Goal: Task Accomplishment & Management: Manage account settings

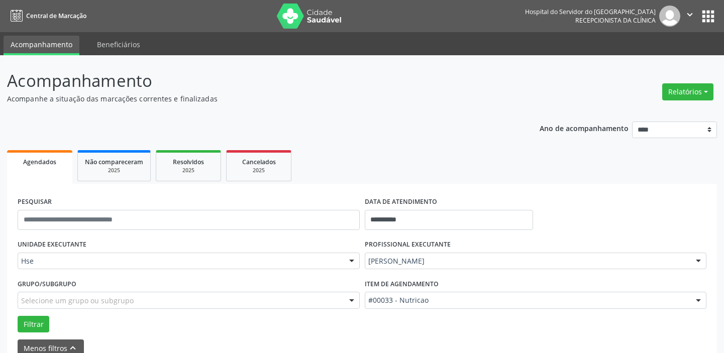
scroll to position [7, 0]
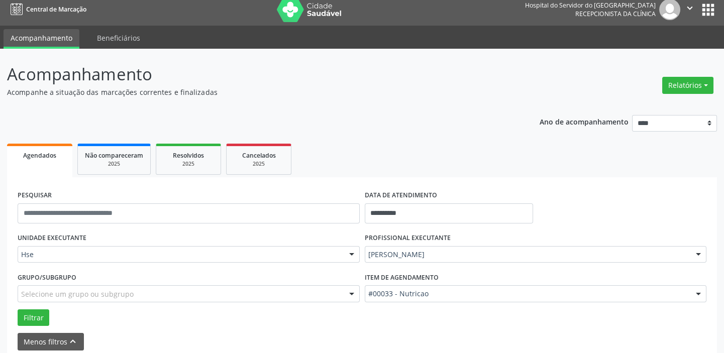
drag, startPoint x: 443, startPoint y: 257, endPoint x: 432, endPoint y: 218, distance: 40.4
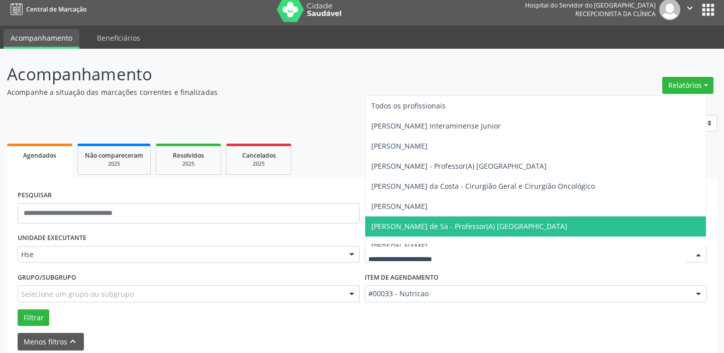
click at [433, 215] on span "[PERSON_NAME]" at bounding box center [535, 207] width 341 height 20
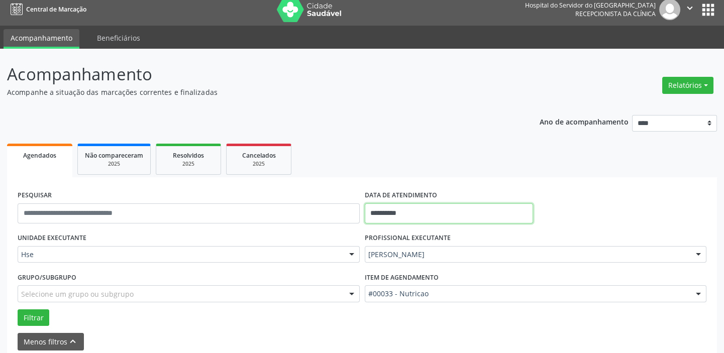
click at [412, 214] on input "**********" at bounding box center [449, 214] width 168 height 20
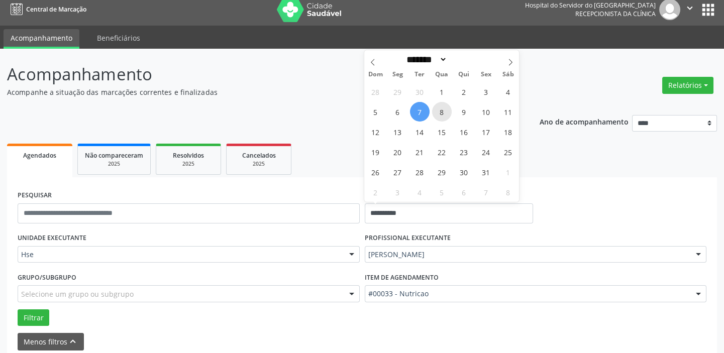
click at [441, 106] on span "8" at bounding box center [442, 112] width 20 height 20
type input "**********"
click at [441, 106] on span "8" at bounding box center [442, 112] width 20 height 20
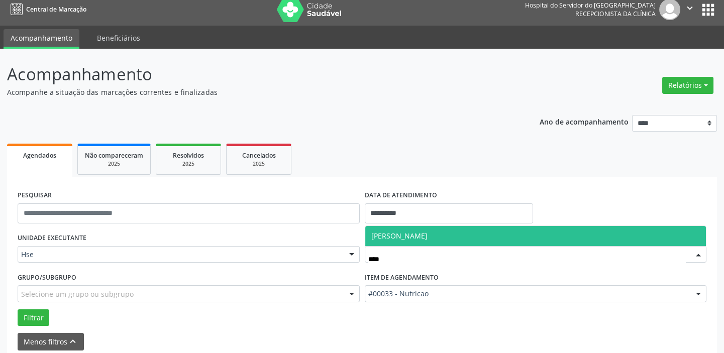
type input "*****"
click at [451, 230] on span "[PERSON_NAME]" at bounding box center [535, 236] width 341 height 20
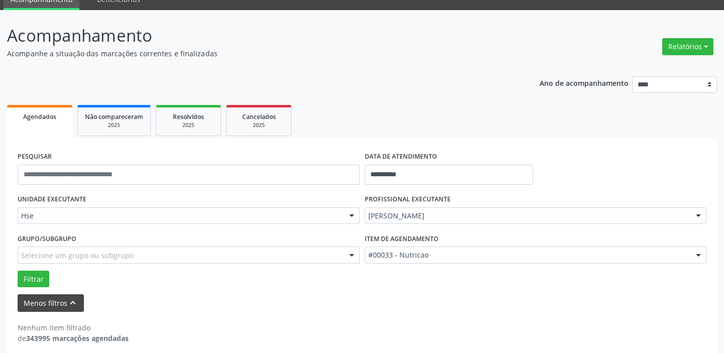
scroll to position [52, 0]
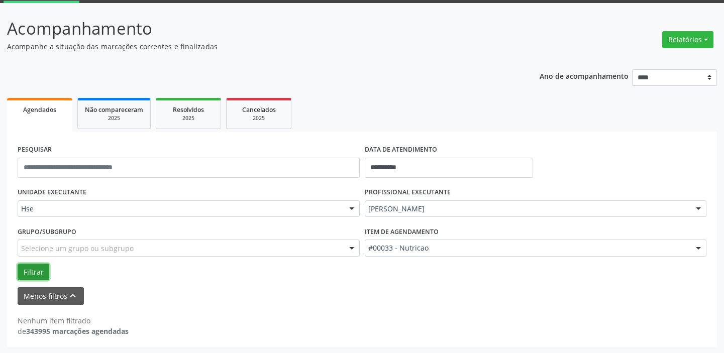
click at [37, 269] on button "Filtrar" at bounding box center [34, 272] width 32 height 17
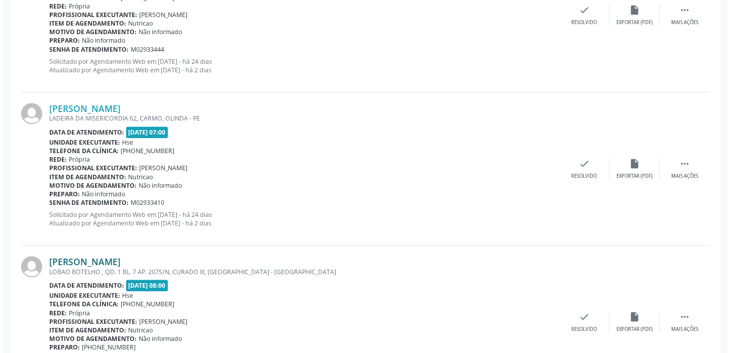
scroll to position [1684, 0]
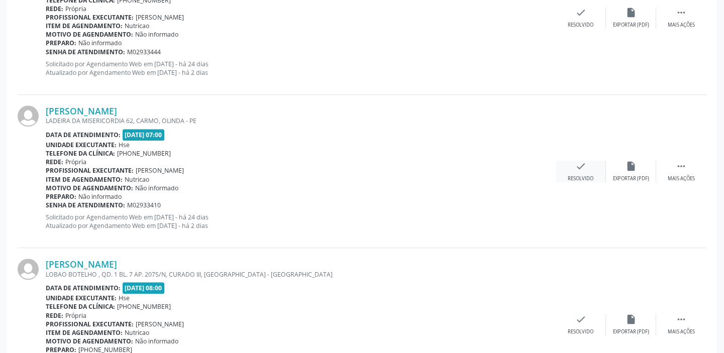
click at [581, 170] on div "check Resolvido" at bounding box center [581, 172] width 50 height 22
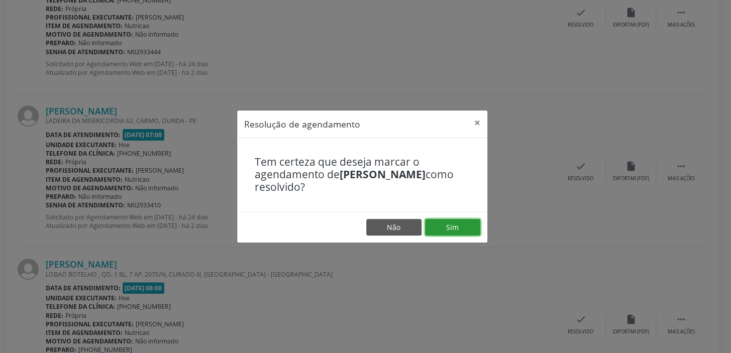
click at [460, 225] on button "Sim" at bounding box center [452, 227] width 55 height 17
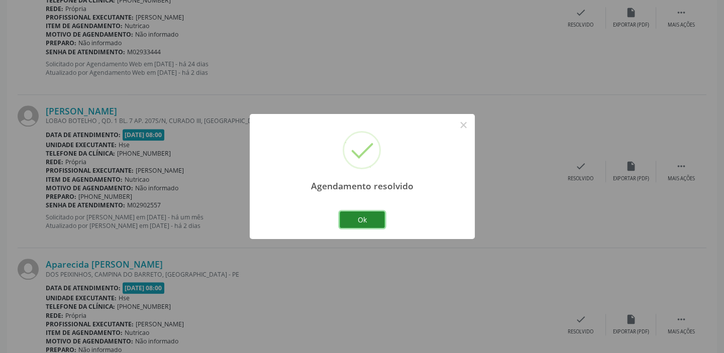
click at [381, 217] on button "Ok" at bounding box center [362, 220] width 45 height 17
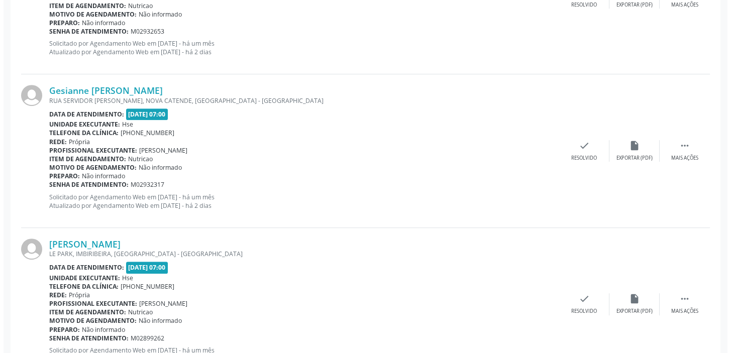
scroll to position [816, 0]
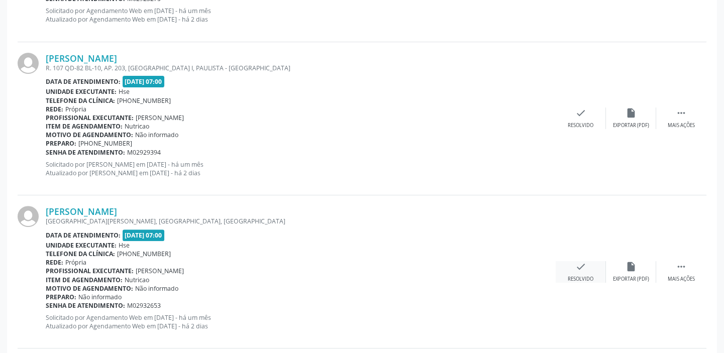
click at [578, 269] on icon "check" at bounding box center [581, 266] width 11 height 11
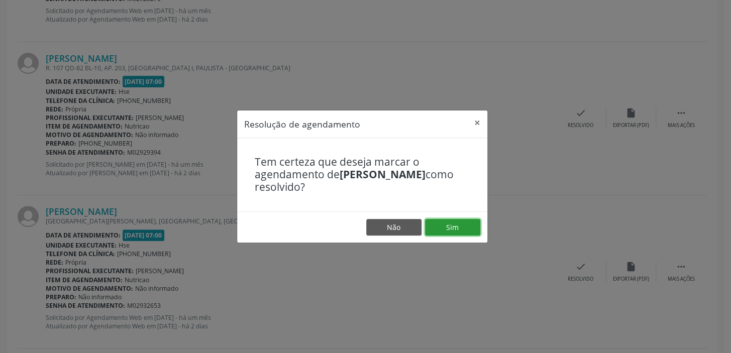
click at [456, 232] on button "Sim" at bounding box center [452, 227] width 55 height 17
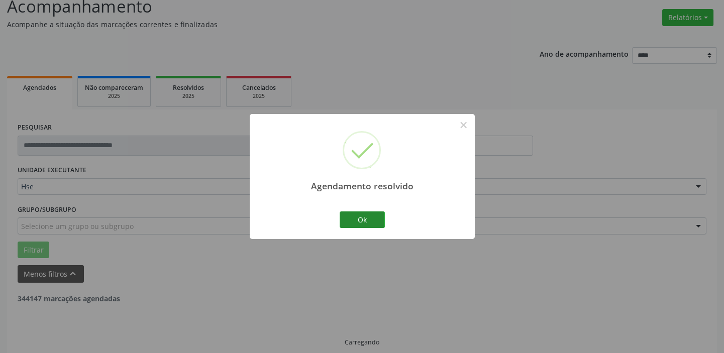
scroll to position [85, 0]
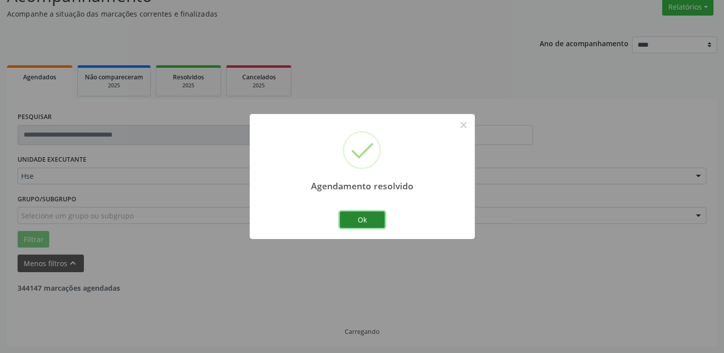
click at [365, 222] on button "Ok" at bounding box center [362, 220] width 45 height 17
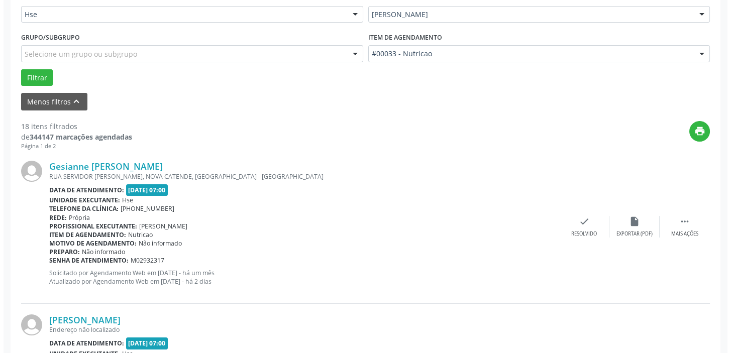
scroll to position [359, 0]
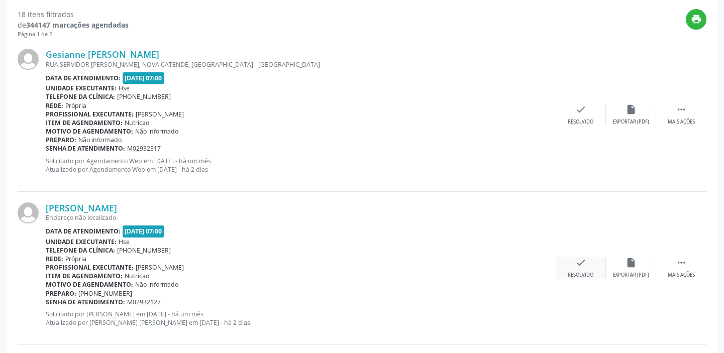
click at [583, 263] on icon "check" at bounding box center [581, 262] width 11 height 11
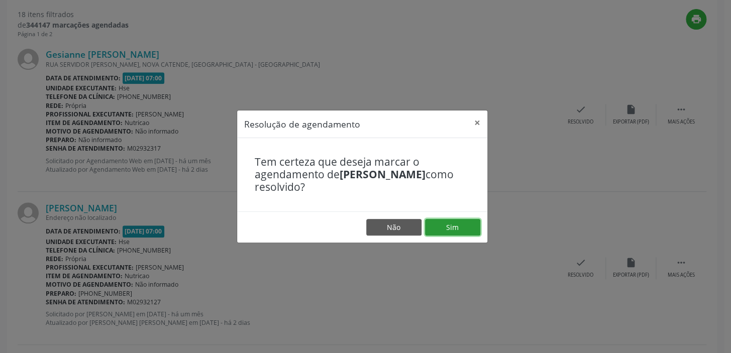
click at [451, 222] on button "Sim" at bounding box center [452, 227] width 55 height 17
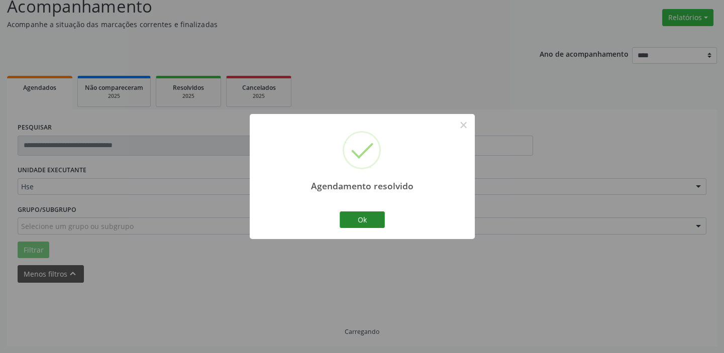
scroll to position [85, 0]
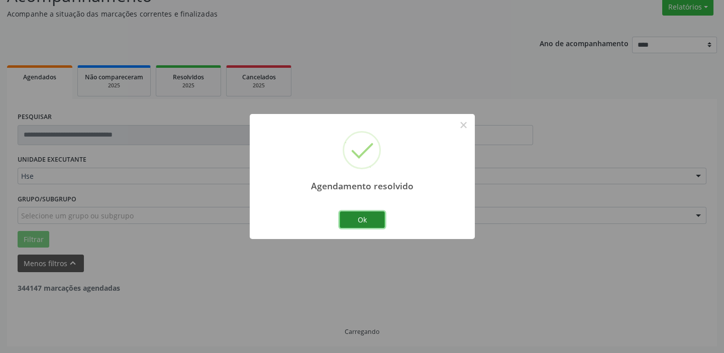
click at [357, 222] on button "Ok" at bounding box center [362, 220] width 45 height 17
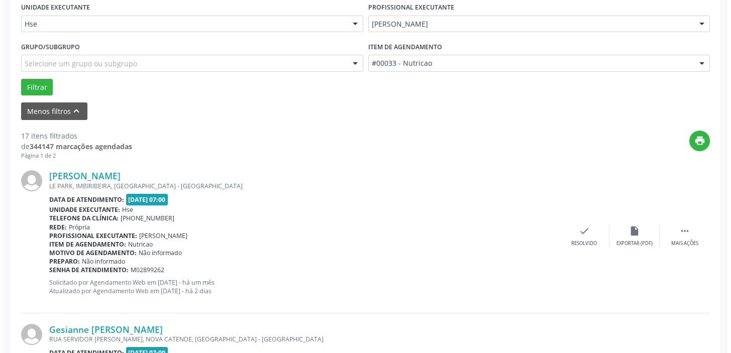
scroll to position [267, 0]
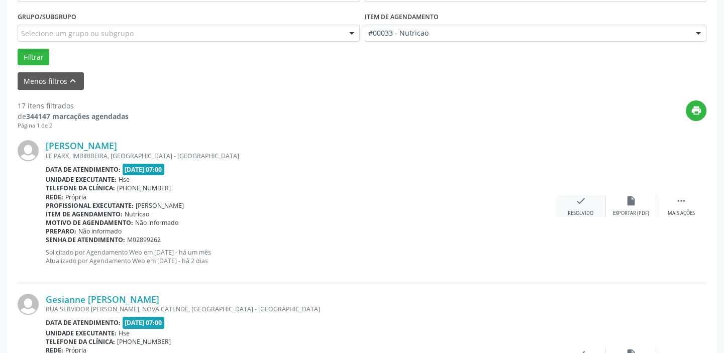
click at [576, 204] on icon "check" at bounding box center [581, 201] width 11 height 11
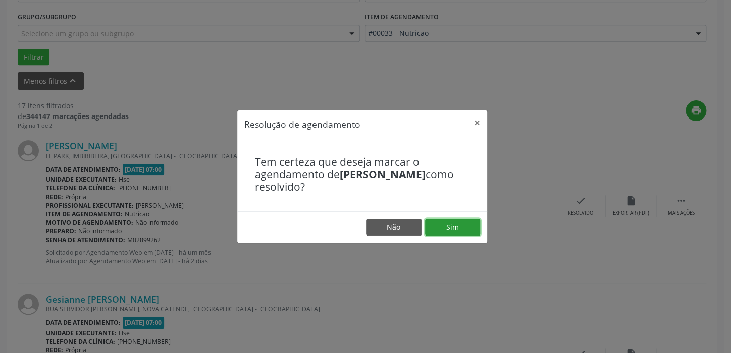
click at [452, 229] on button "Sim" at bounding box center [452, 227] width 55 height 17
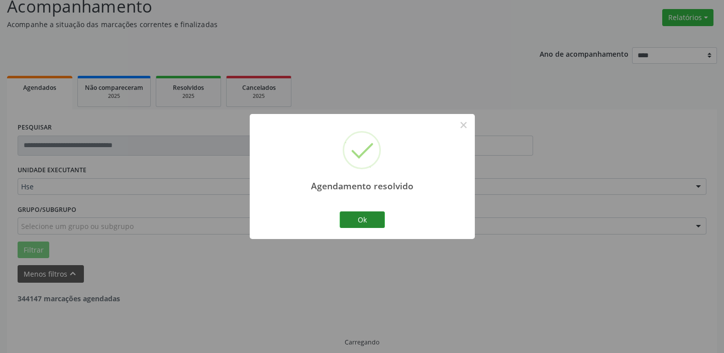
scroll to position [85, 0]
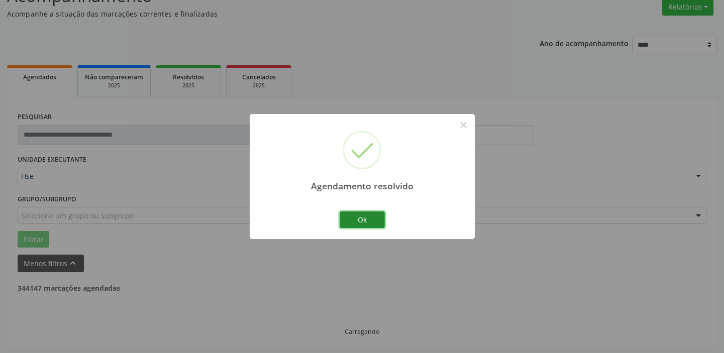
click at [367, 222] on button "Ok" at bounding box center [362, 220] width 45 height 17
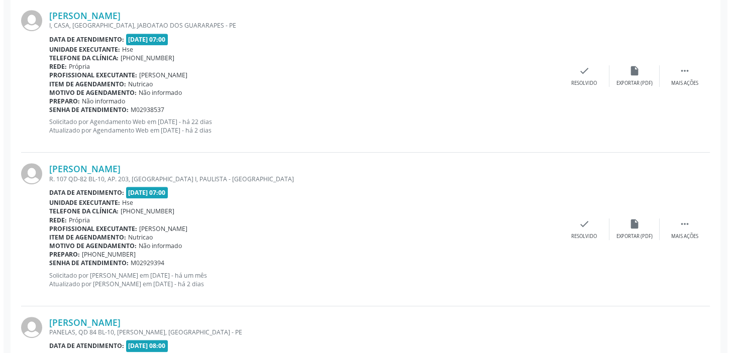
scroll to position [1045, 0]
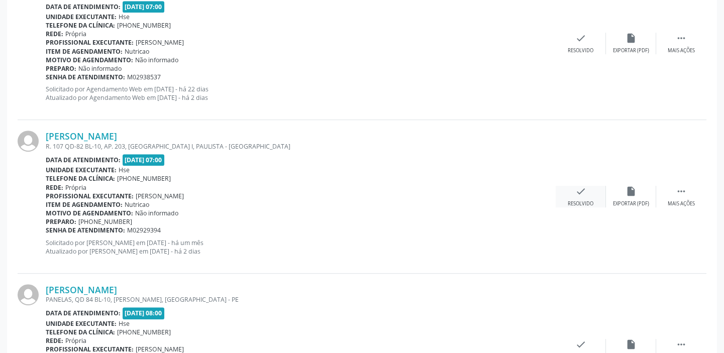
click at [579, 192] on icon "check" at bounding box center [581, 191] width 11 height 11
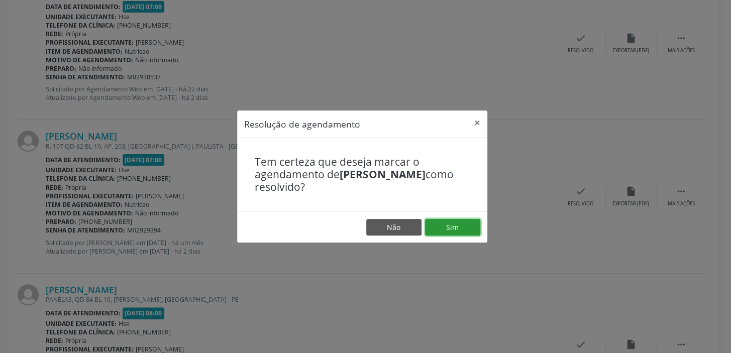
click at [459, 231] on button "Sim" at bounding box center [452, 227] width 55 height 17
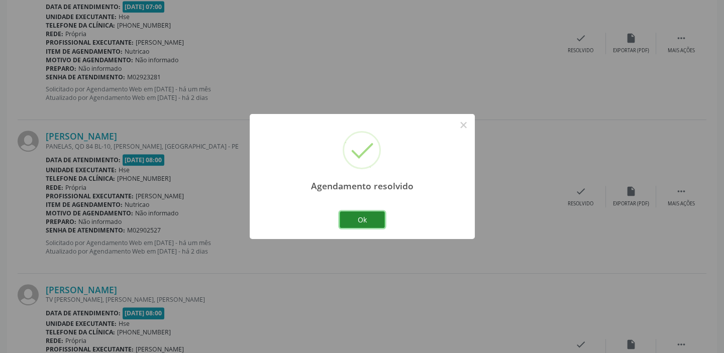
click at [371, 215] on button "Ok" at bounding box center [362, 220] width 45 height 17
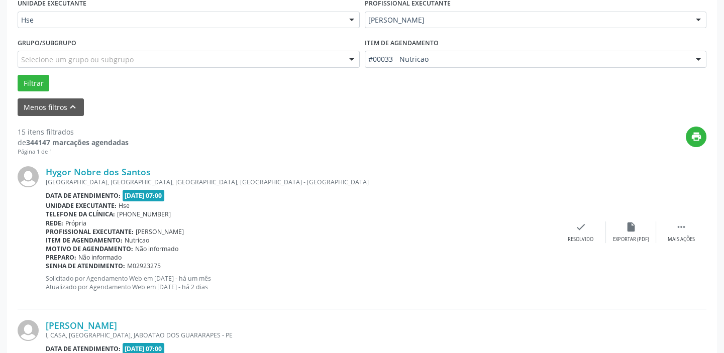
scroll to position [222, 0]
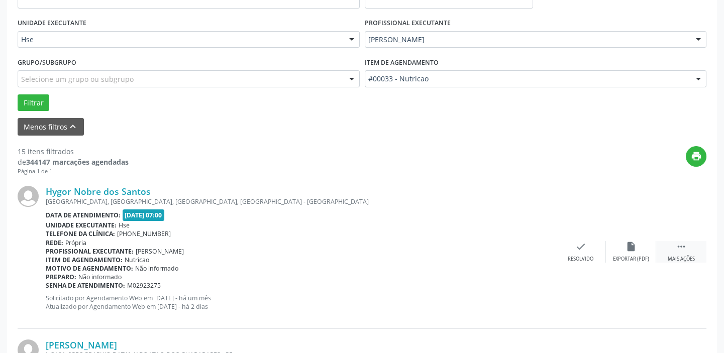
click at [680, 248] on icon "" at bounding box center [681, 246] width 11 height 11
click at [630, 248] on icon "alarm_off" at bounding box center [631, 246] width 11 height 11
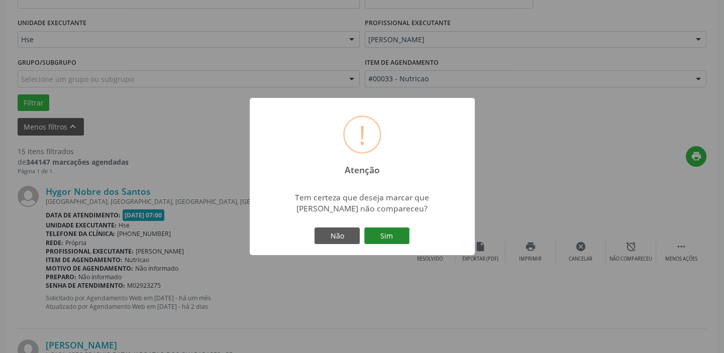
click at [387, 233] on button "Sim" at bounding box center [386, 236] width 45 height 17
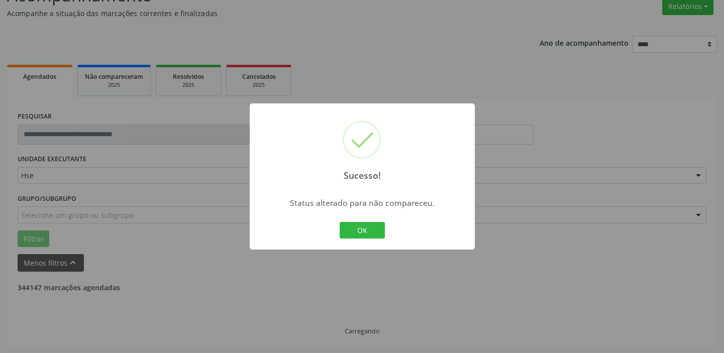
scroll to position [85, 0]
click at [376, 234] on button "OK" at bounding box center [362, 230] width 45 height 17
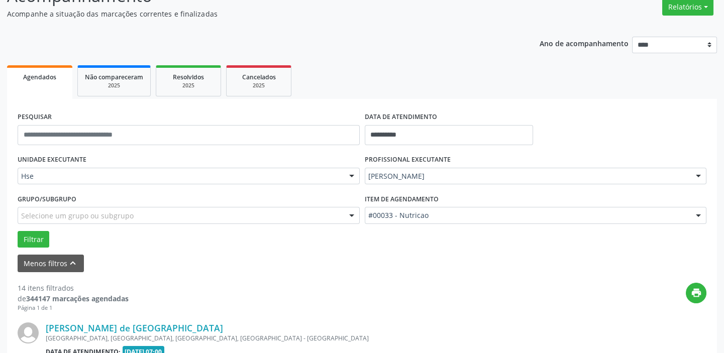
scroll to position [222, 0]
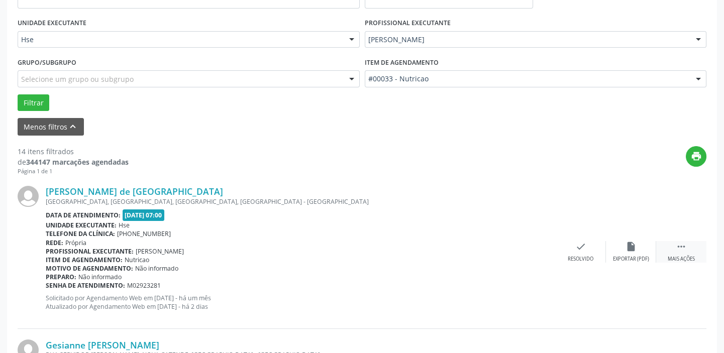
click at [678, 246] on icon "" at bounding box center [681, 246] width 11 height 11
click at [630, 248] on icon "alarm_off" at bounding box center [631, 246] width 11 height 11
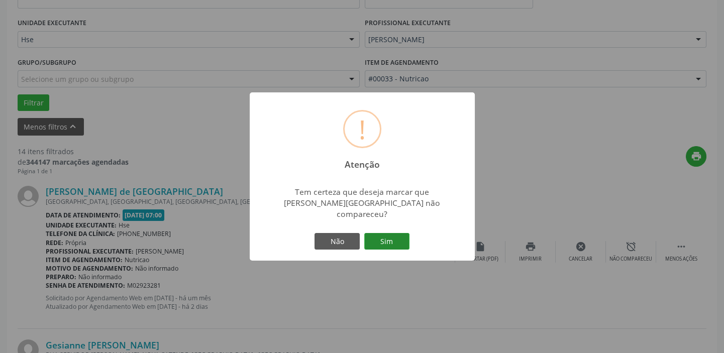
click at [371, 237] on button "Sim" at bounding box center [386, 241] width 45 height 17
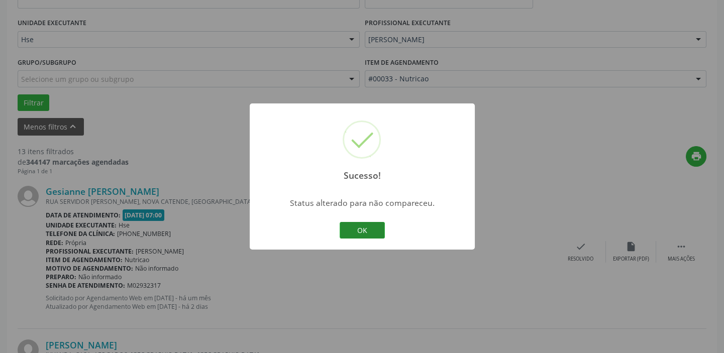
click at [365, 232] on button "OK" at bounding box center [362, 230] width 45 height 17
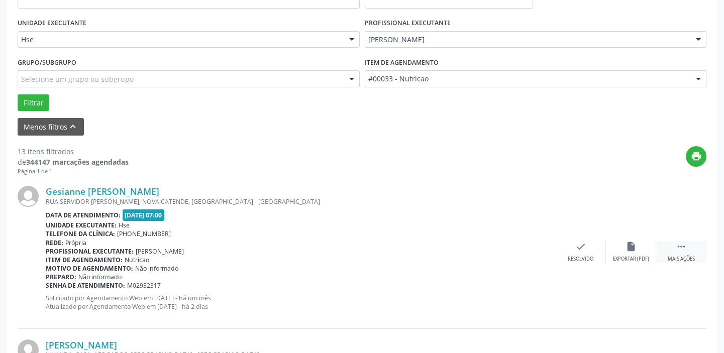
click at [689, 250] on div " Mais ações" at bounding box center [682, 252] width 50 height 22
click at [632, 248] on icon "alarm_off" at bounding box center [631, 246] width 11 height 11
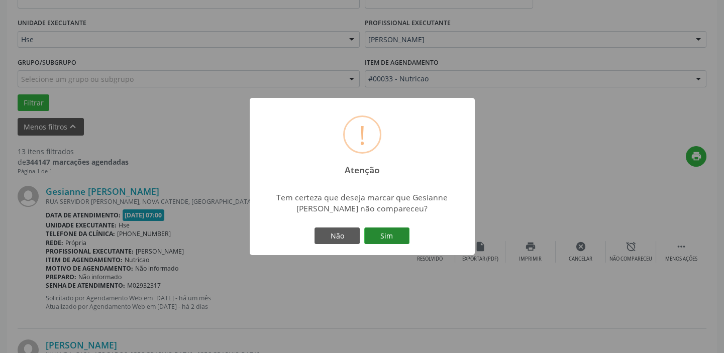
click at [377, 234] on button "Sim" at bounding box center [386, 236] width 45 height 17
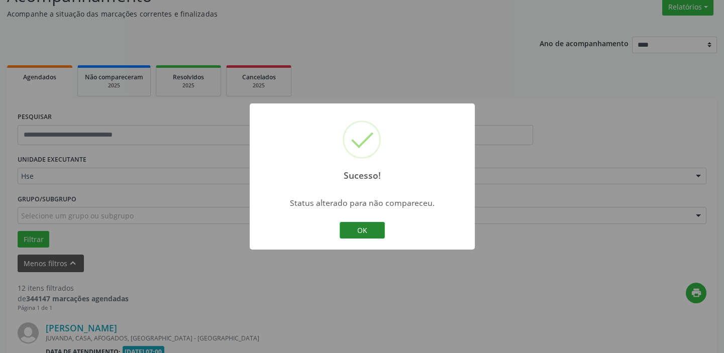
click at [373, 235] on button "OK" at bounding box center [362, 230] width 45 height 17
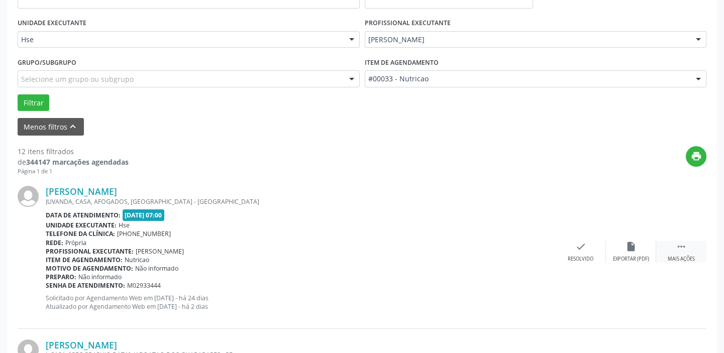
click at [697, 242] on div " Mais ações" at bounding box center [682, 252] width 50 height 22
click at [641, 252] on div "alarm_off Não compareceu" at bounding box center [631, 252] width 50 height 22
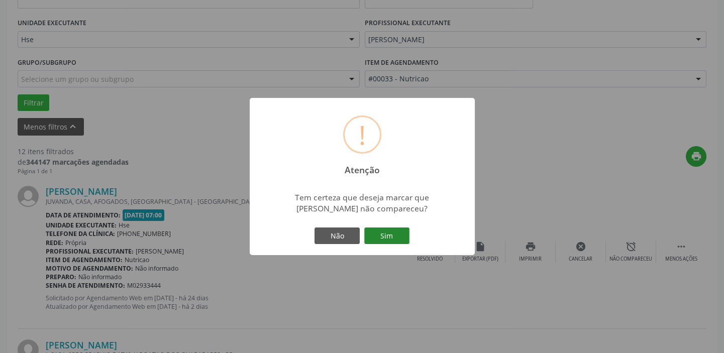
click at [392, 232] on button "Sim" at bounding box center [386, 236] width 45 height 17
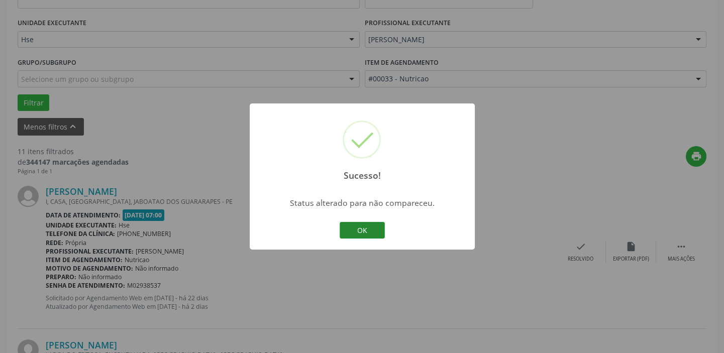
click at [373, 233] on button "OK" at bounding box center [362, 230] width 45 height 17
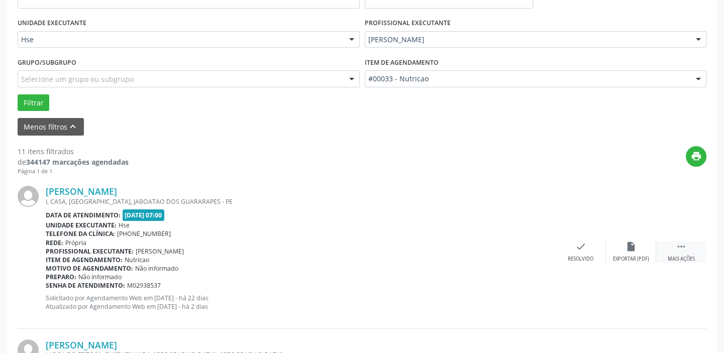
click at [671, 244] on div " Mais ações" at bounding box center [682, 252] width 50 height 22
click at [635, 241] on icon "alarm_off" at bounding box center [631, 246] width 11 height 11
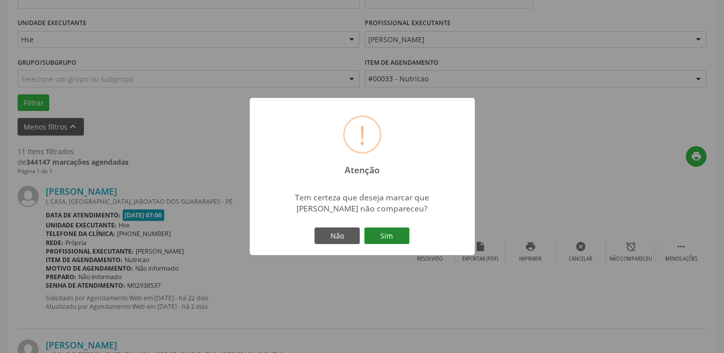
click at [400, 233] on button "Sim" at bounding box center [386, 236] width 45 height 17
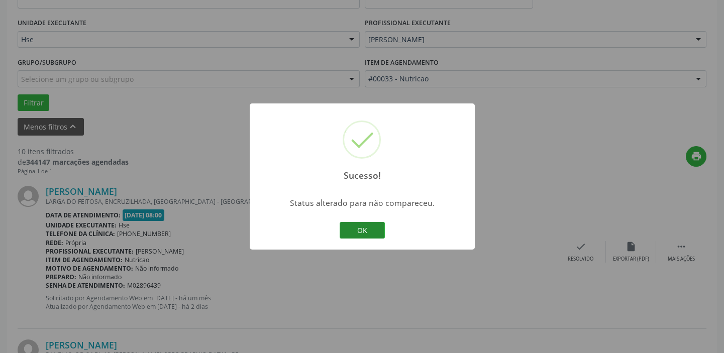
click at [362, 226] on button "OK" at bounding box center [362, 230] width 45 height 17
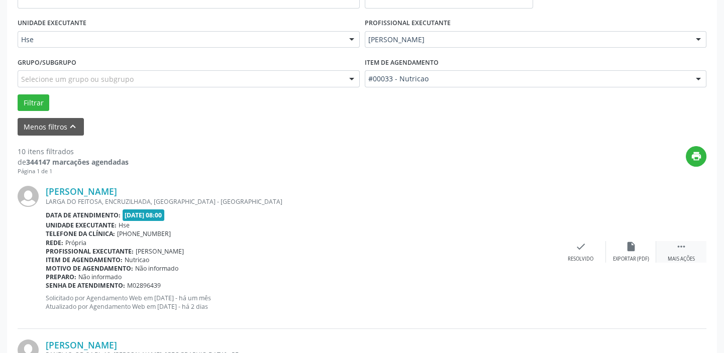
click at [681, 251] on icon "" at bounding box center [681, 246] width 11 height 11
click at [629, 251] on div "alarm_off Não compareceu" at bounding box center [631, 252] width 50 height 22
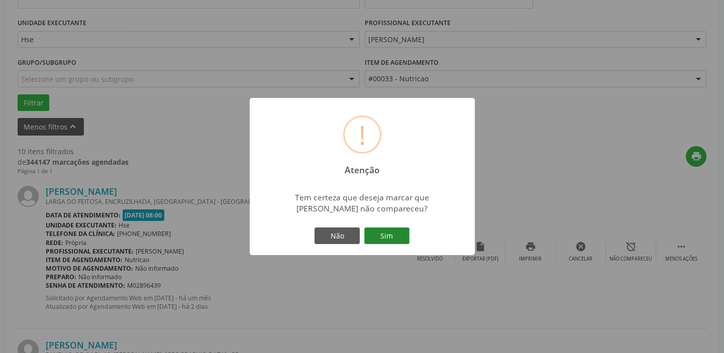
click at [397, 239] on button "Sim" at bounding box center [386, 236] width 45 height 17
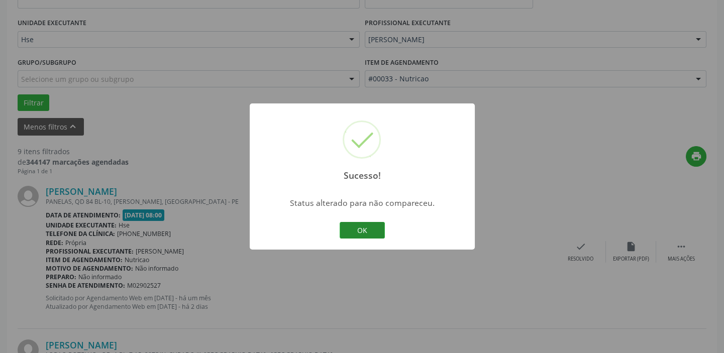
click at [373, 225] on button "OK" at bounding box center [362, 230] width 45 height 17
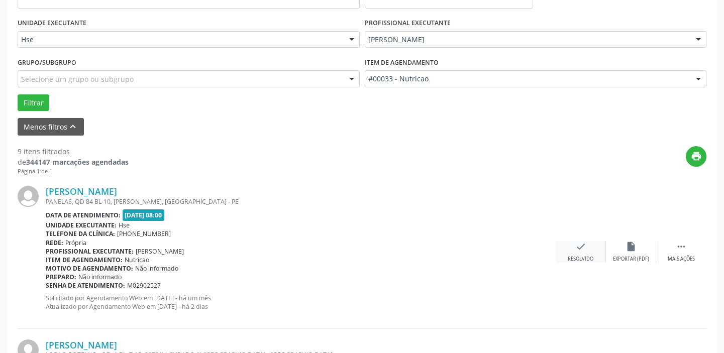
click at [569, 254] on div "check Resolvido" at bounding box center [581, 252] width 50 height 22
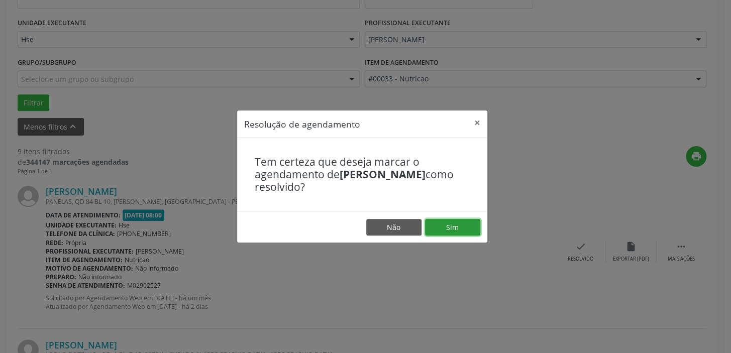
click at [467, 225] on button "Sim" at bounding box center [452, 227] width 55 height 17
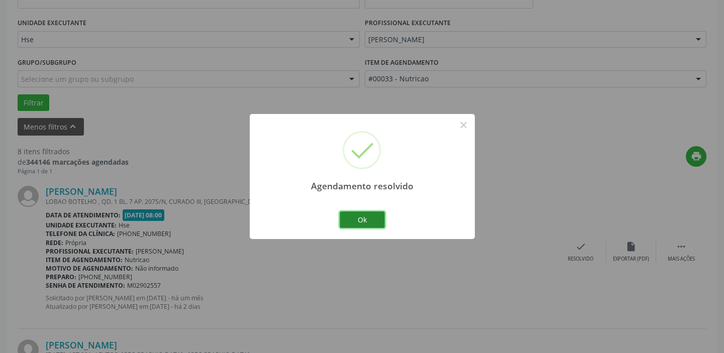
click at [375, 221] on button "Ok" at bounding box center [362, 220] width 45 height 17
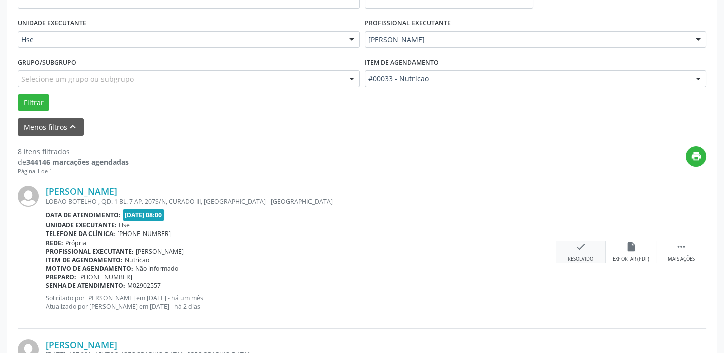
click at [580, 253] on div "check Resolvido" at bounding box center [581, 252] width 50 height 22
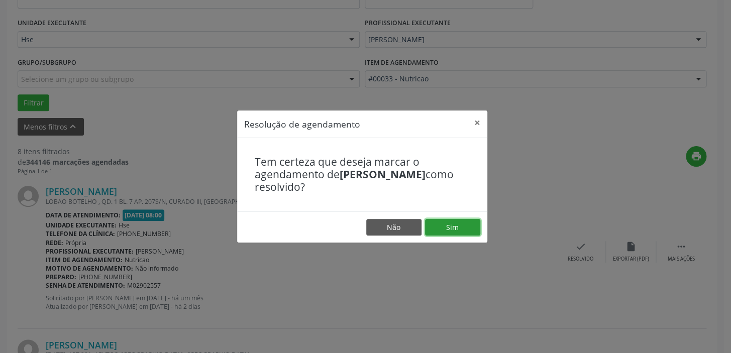
click at [463, 226] on button "Sim" at bounding box center [452, 227] width 55 height 17
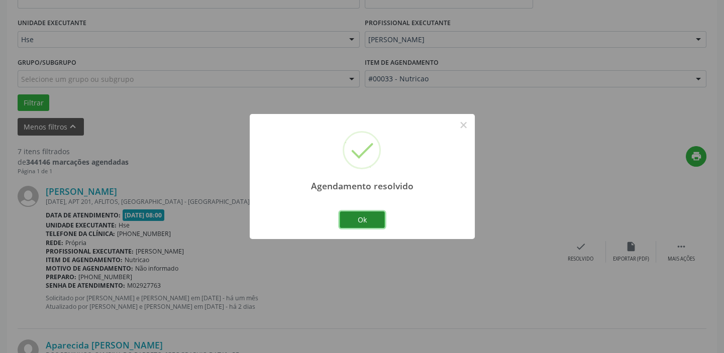
click at [382, 217] on button "Ok" at bounding box center [362, 220] width 45 height 17
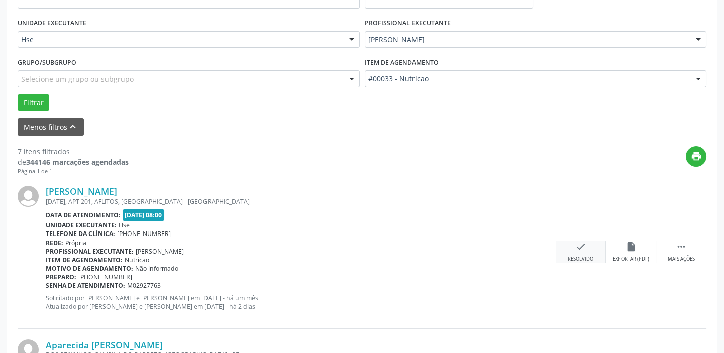
click at [581, 250] on icon "check" at bounding box center [581, 246] width 11 height 11
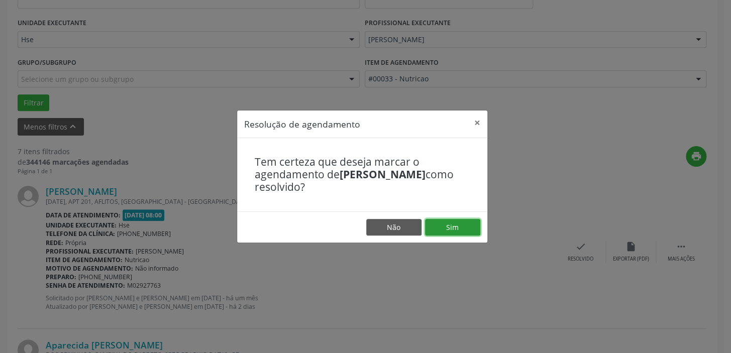
click at [451, 231] on button "Sim" at bounding box center [452, 227] width 55 height 17
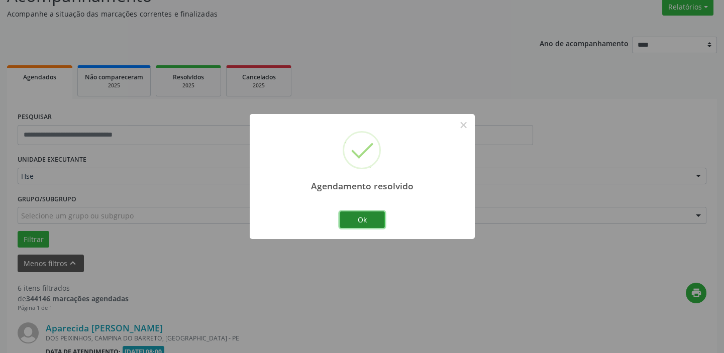
click at [384, 223] on button "Ok" at bounding box center [362, 220] width 45 height 17
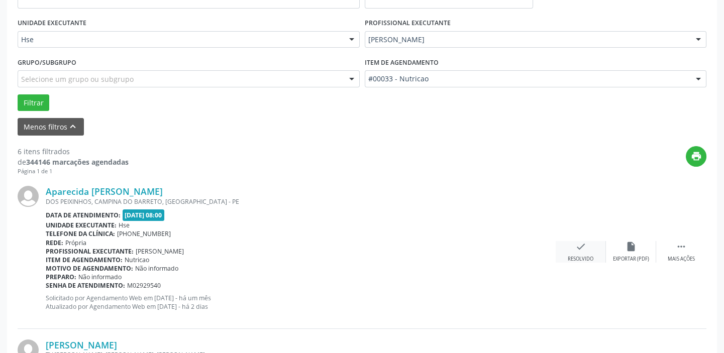
click at [581, 253] on div "check Resolvido" at bounding box center [581, 252] width 50 height 22
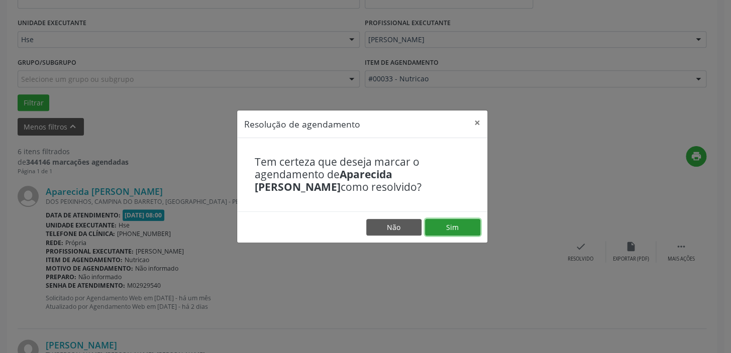
click at [459, 228] on button "Sim" at bounding box center [452, 227] width 55 height 17
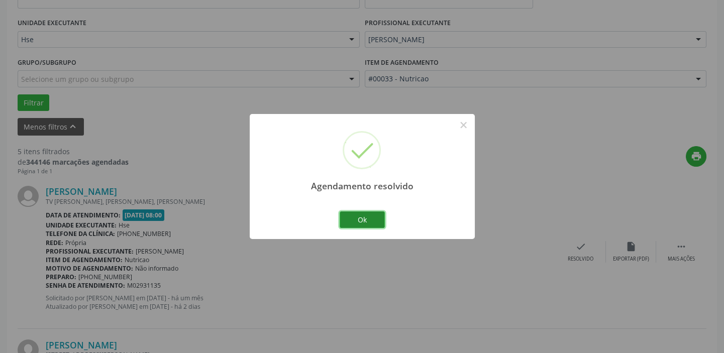
click at [371, 218] on button "Ok" at bounding box center [362, 220] width 45 height 17
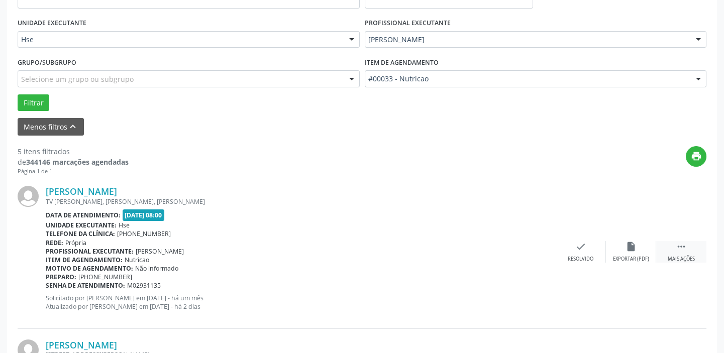
click at [674, 247] on div " Mais ações" at bounding box center [682, 252] width 50 height 22
click at [628, 247] on icon "alarm_off" at bounding box center [631, 246] width 11 height 11
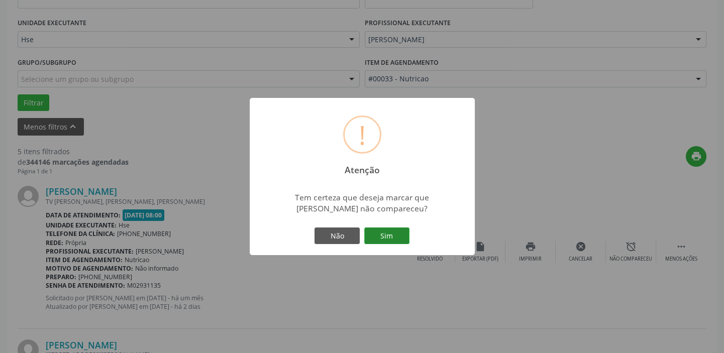
click at [380, 235] on button "Sim" at bounding box center [386, 236] width 45 height 17
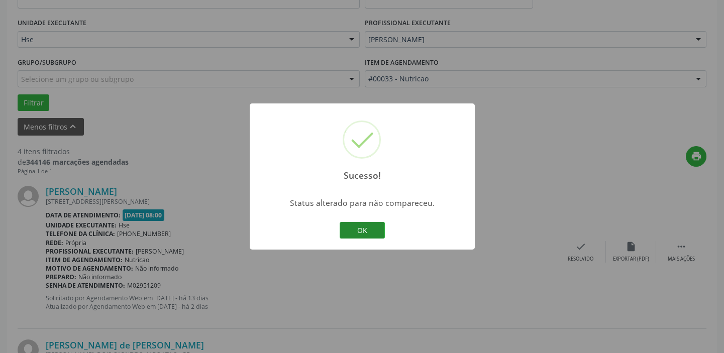
click at [375, 233] on button "OK" at bounding box center [362, 230] width 45 height 17
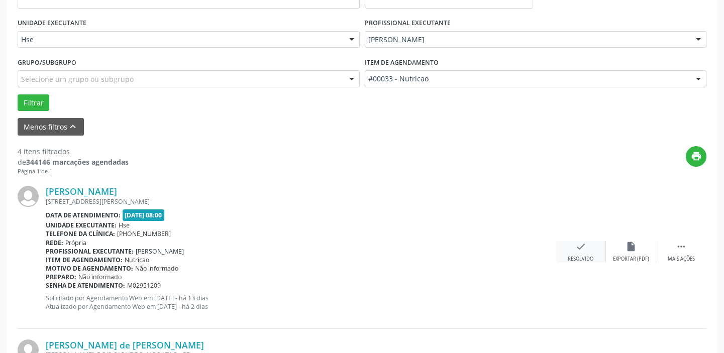
click at [573, 247] on div "check Resolvido" at bounding box center [581, 252] width 50 height 22
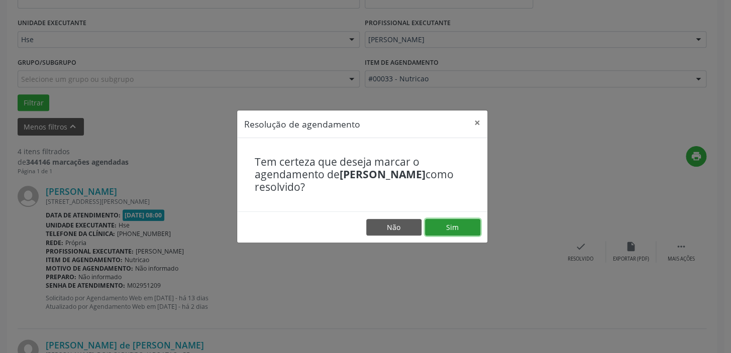
click at [453, 226] on button "Sim" at bounding box center [452, 227] width 55 height 17
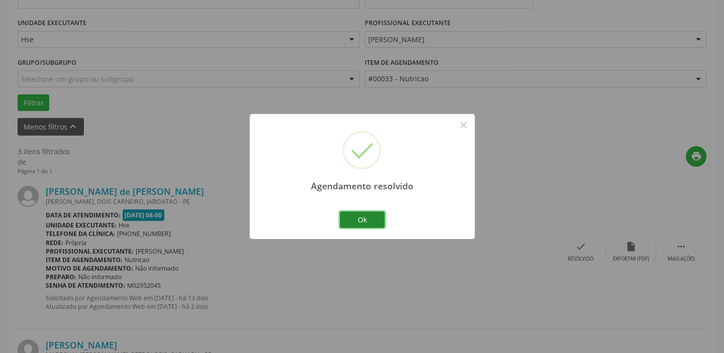
click at [371, 219] on button "Ok" at bounding box center [362, 220] width 45 height 17
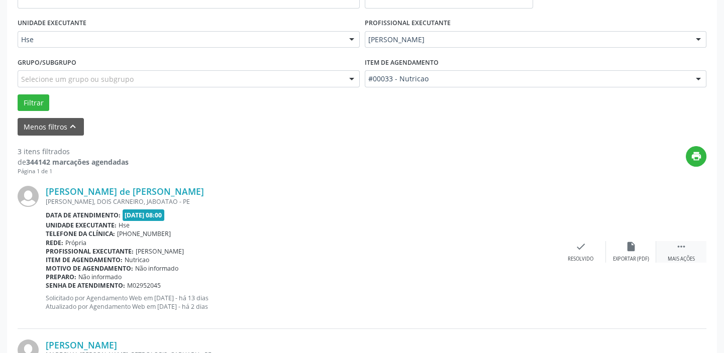
click at [679, 253] on div " Mais ações" at bounding box center [682, 252] width 50 height 22
click at [639, 246] on div "alarm_off Não compareceu" at bounding box center [631, 252] width 50 height 22
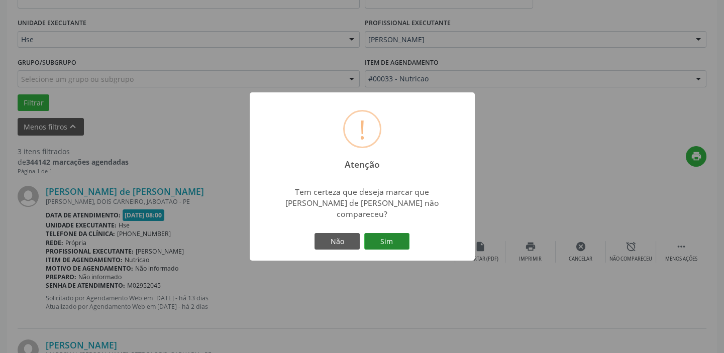
click at [390, 236] on button "Sim" at bounding box center [386, 241] width 45 height 17
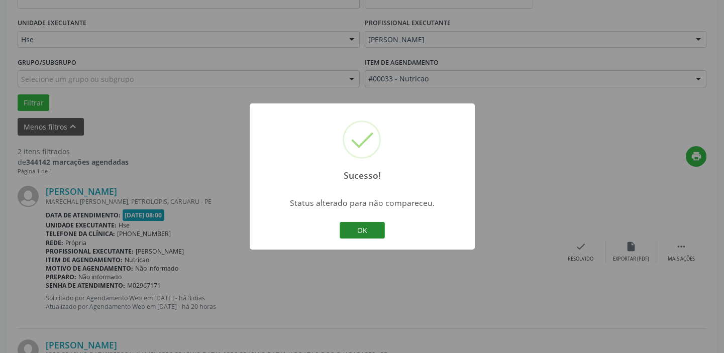
click at [380, 232] on button "OK" at bounding box center [362, 230] width 45 height 17
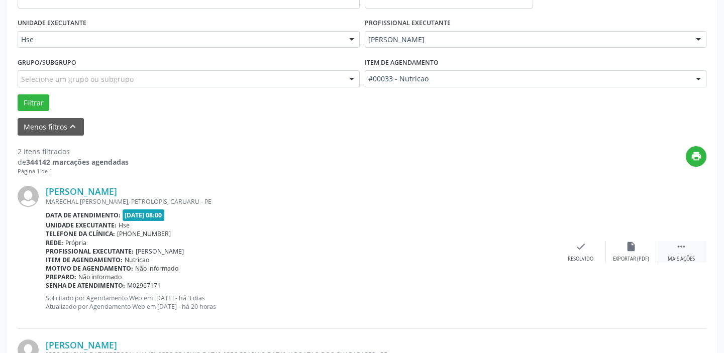
click at [687, 245] on icon "" at bounding box center [681, 246] width 11 height 11
click at [633, 258] on div "Não compareceu" at bounding box center [631, 259] width 43 height 7
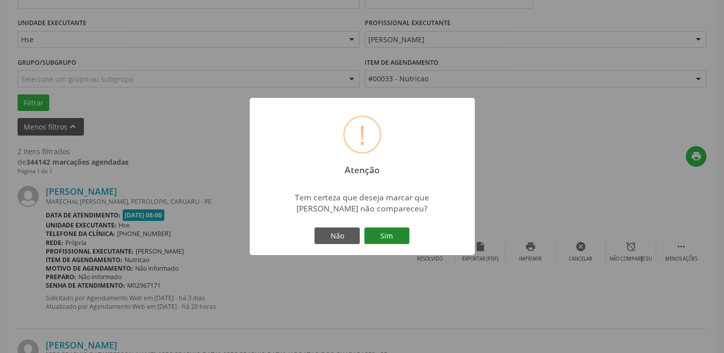
click at [394, 232] on button "Sim" at bounding box center [386, 236] width 45 height 17
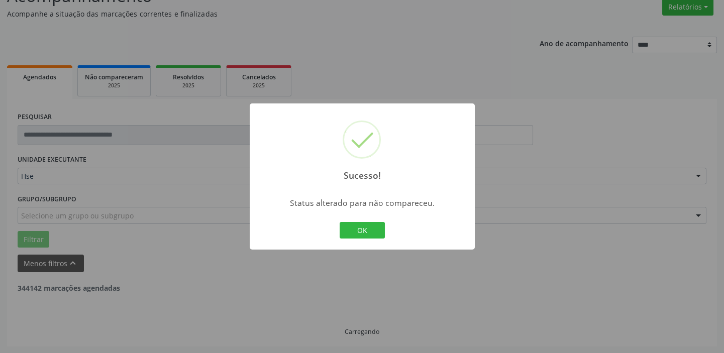
scroll to position [214, 0]
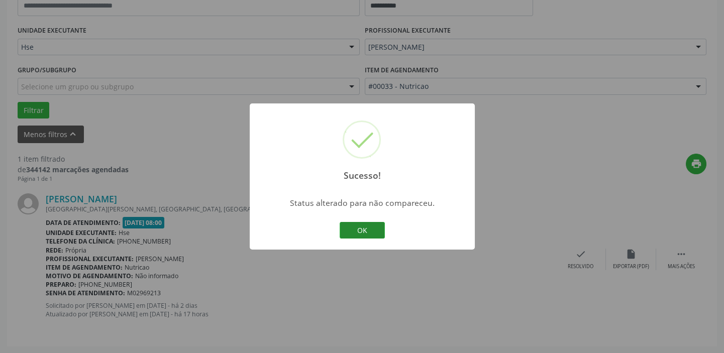
click at [362, 229] on button "OK" at bounding box center [362, 230] width 45 height 17
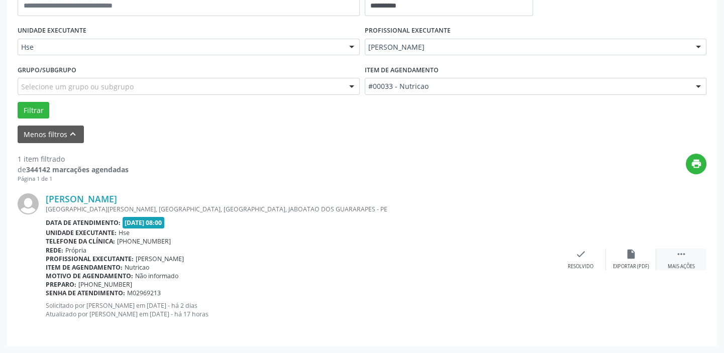
click at [682, 253] on icon "" at bounding box center [681, 254] width 11 height 11
click at [623, 264] on div "Não compareceu" at bounding box center [631, 266] width 43 height 7
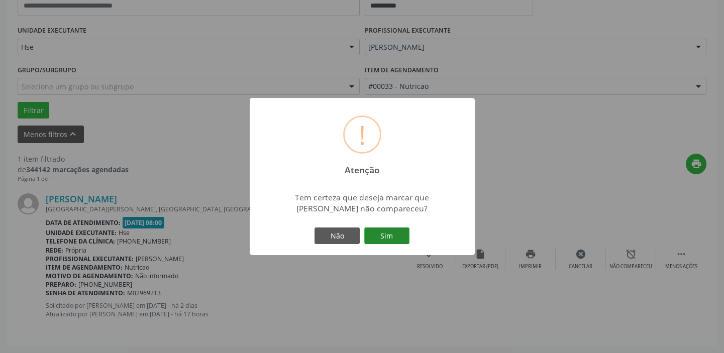
click at [379, 238] on button "Sim" at bounding box center [386, 236] width 45 height 17
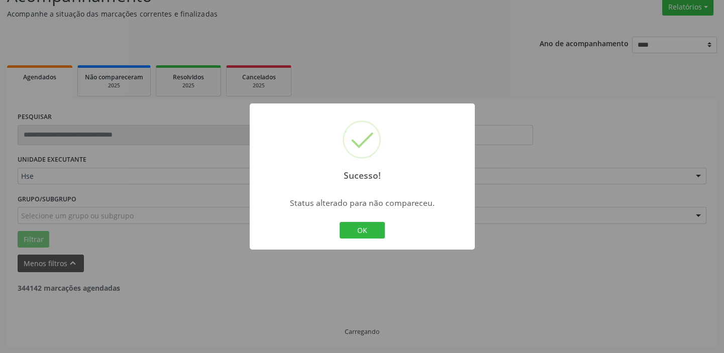
scroll to position [52, 0]
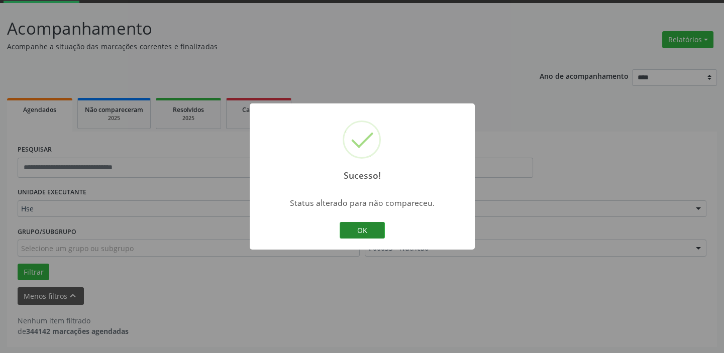
click at [363, 232] on button "OK" at bounding box center [362, 230] width 45 height 17
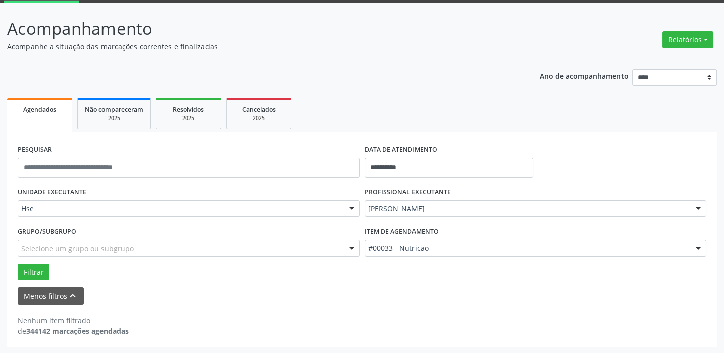
click at [690, 38] on button "Relatórios" at bounding box center [688, 39] width 51 height 17
click at [674, 37] on button "Relatórios" at bounding box center [688, 39] width 51 height 17
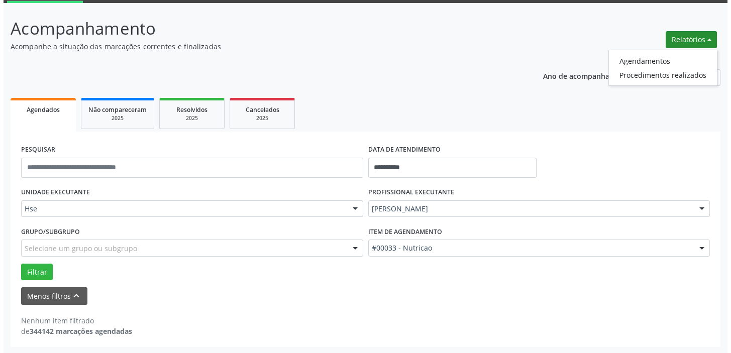
scroll to position [0, 0]
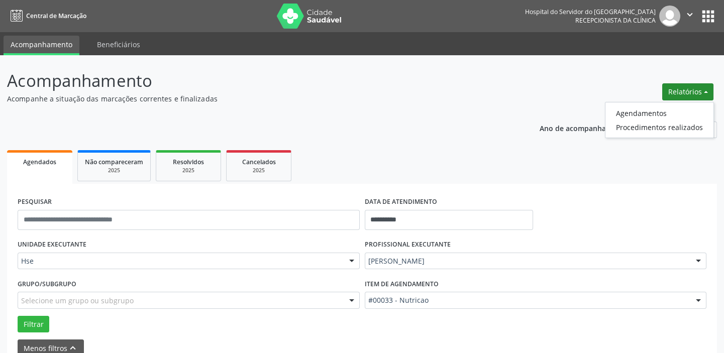
click at [60, 292] on div "Selecione um grupo ou subgrupo Todos os grupos e subgrupos Nenhum resultado enc…" at bounding box center [189, 300] width 342 height 17
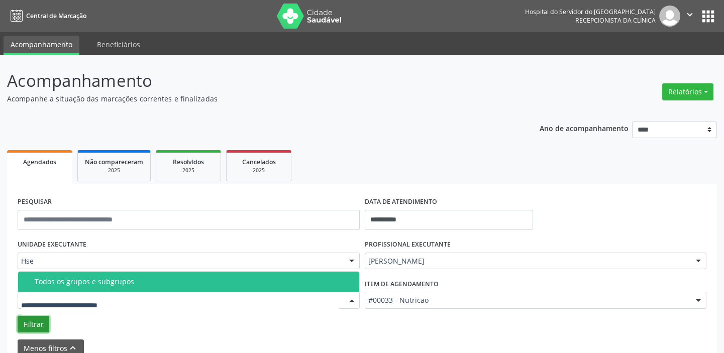
drag, startPoint x: 36, startPoint y: 324, endPoint x: 634, endPoint y: 91, distance: 642.6
click at [36, 324] on button "Filtrar" at bounding box center [34, 324] width 32 height 17
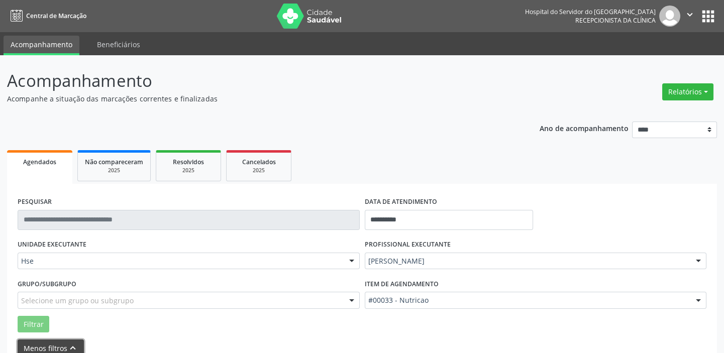
click at [54, 347] on button "Menos filtros keyboard_arrow_up" at bounding box center [51, 349] width 66 height 18
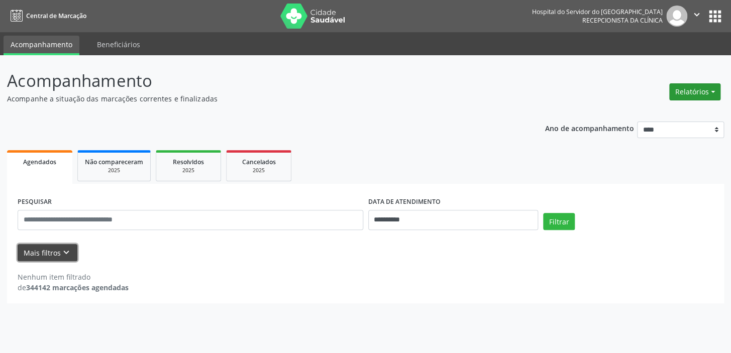
click at [701, 89] on button "Relatórios" at bounding box center [695, 91] width 51 height 17
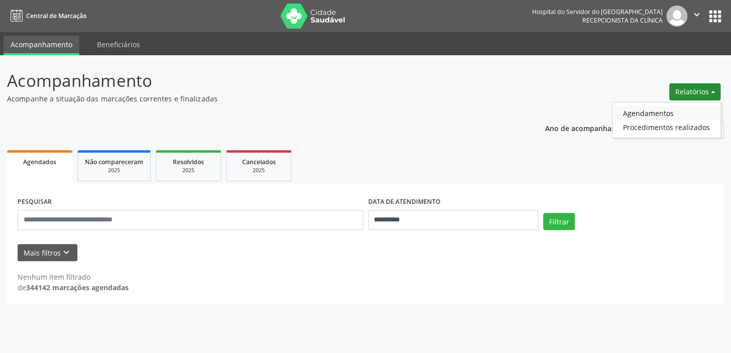
click at [634, 112] on link "Agendamentos" at bounding box center [667, 113] width 108 height 14
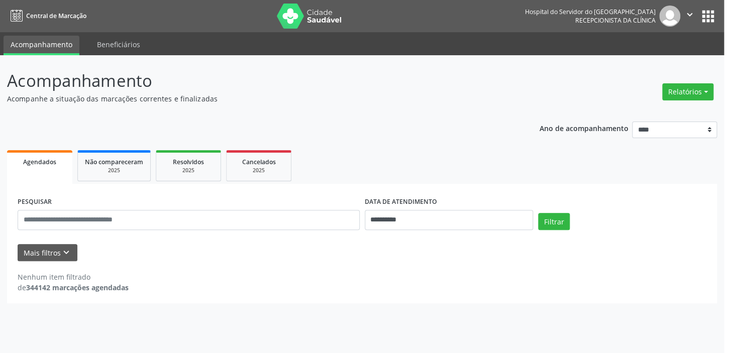
drag, startPoint x: 634, startPoint y: 112, endPoint x: 599, endPoint y: 115, distance: 35.4
click at [704, 88] on div "Relatório de agendamentos × DATA DE AGENDAMENTO * De ATÉ ESPECIALIDADE [GEOGRAP…" at bounding box center [365, 176] width 731 height 353
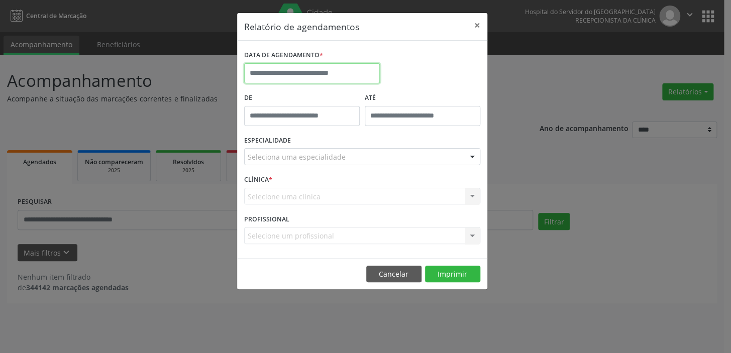
click at [322, 72] on input "text" at bounding box center [312, 73] width 136 height 20
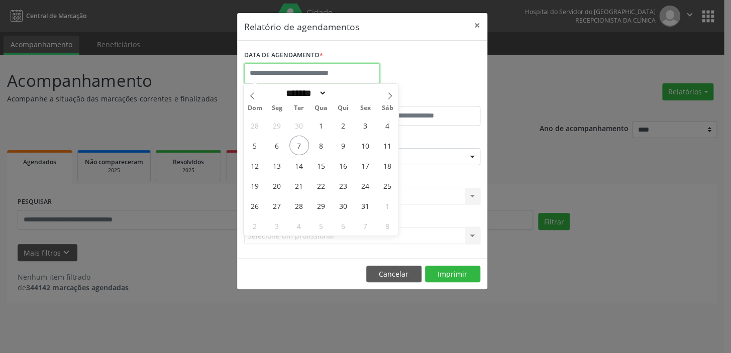
click at [328, 75] on input "text" at bounding box center [312, 73] width 136 height 20
click at [318, 145] on span "8" at bounding box center [322, 146] width 20 height 20
type input "**********"
click at [323, 137] on span "8" at bounding box center [322, 146] width 20 height 20
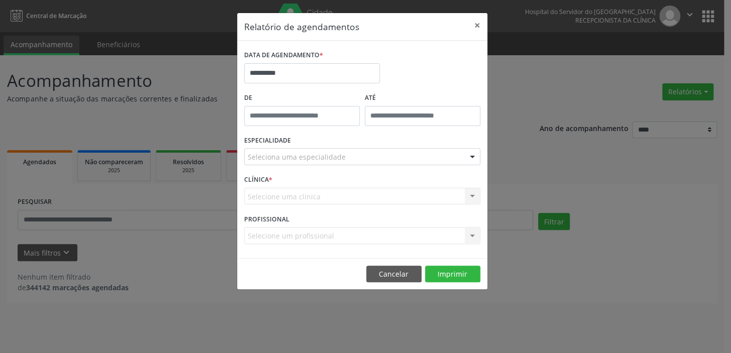
click at [323, 137] on div "ESPECIALIDADE Seleciona uma especialidade Todas as especialidades Alergologia A…" at bounding box center [362, 152] width 241 height 39
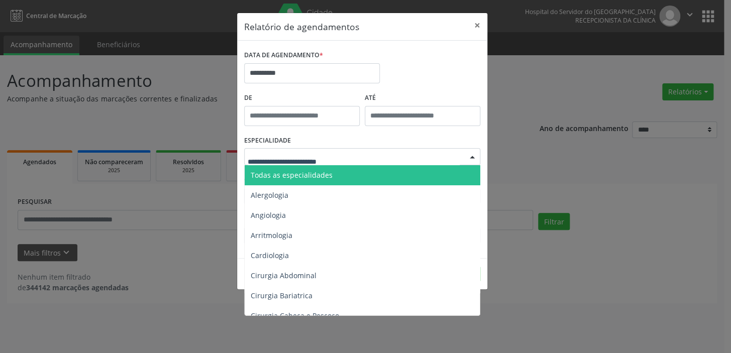
click at [337, 175] on span "Todas as especialidades" at bounding box center [363, 175] width 237 height 20
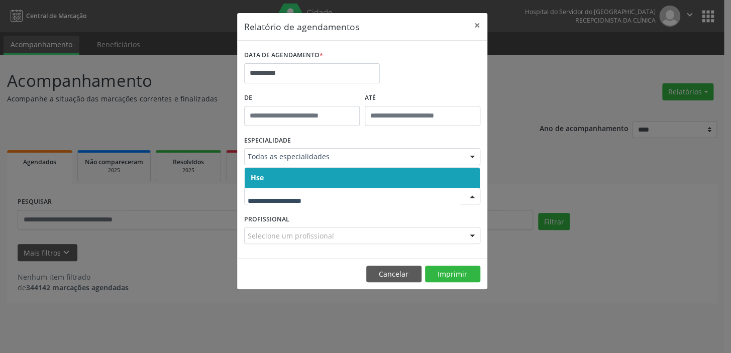
click at [329, 175] on span "Hse" at bounding box center [362, 178] width 235 height 20
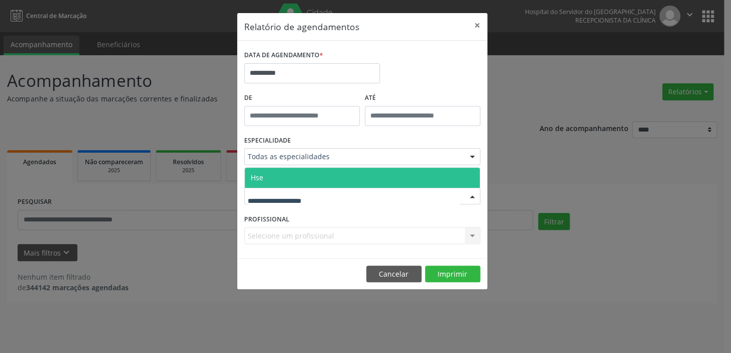
click at [313, 173] on span "Hse" at bounding box center [362, 178] width 235 height 20
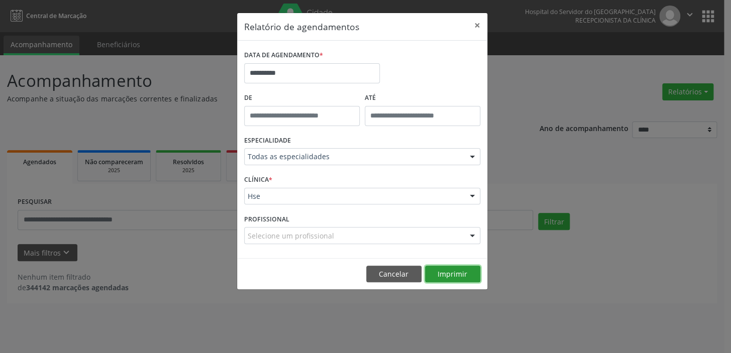
click at [443, 273] on button "Imprimir" at bounding box center [452, 274] width 55 height 17
